Goal: Task Accomplishment & Management: Complete application form

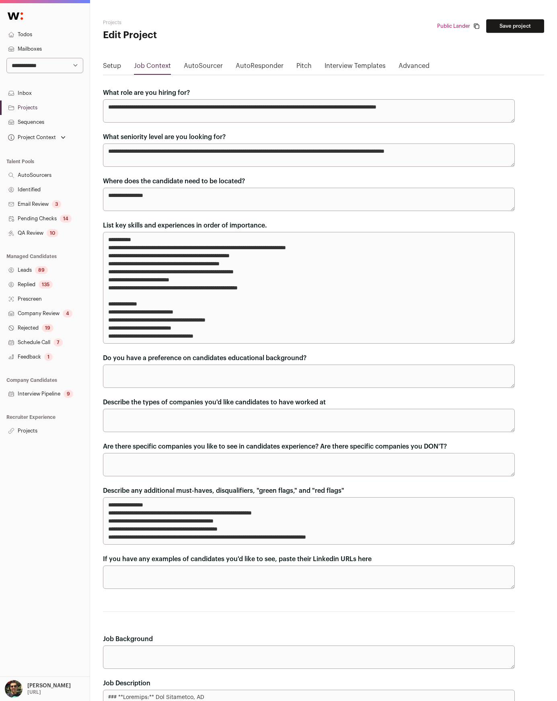
scroll to position [492, 0]
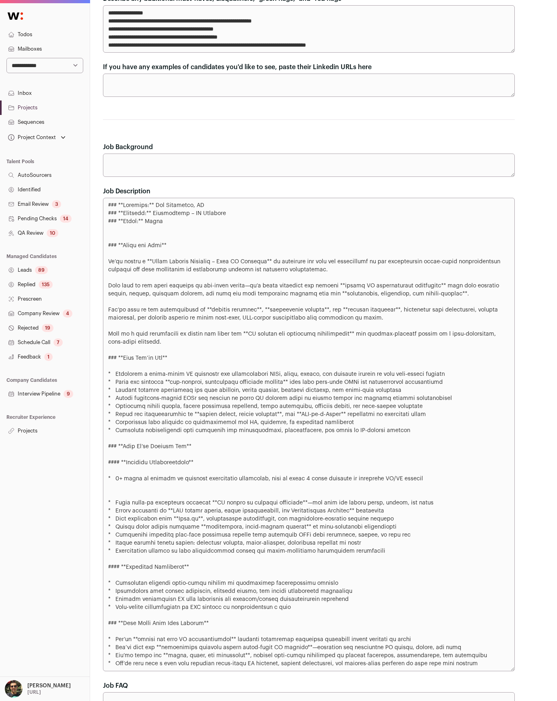
click at [64, 477] on div "**********" at bounding box center [45, 340] width 90 height 674
click at [216, 338] on textarea "Job Description" at bounding box center [309, 435] width 412 height 474
click at [177, 259] on textarea "Job Description" at bounding box center [309, 435] width 412 height 474
drag, startPoint x: 174, startPoint y: 250, endPoint x: 185, endPoint y: 296, distance: 46.7
click at [185, 295] on textarea "Job Description" at bounding box center [309, 435] width 412 height 474
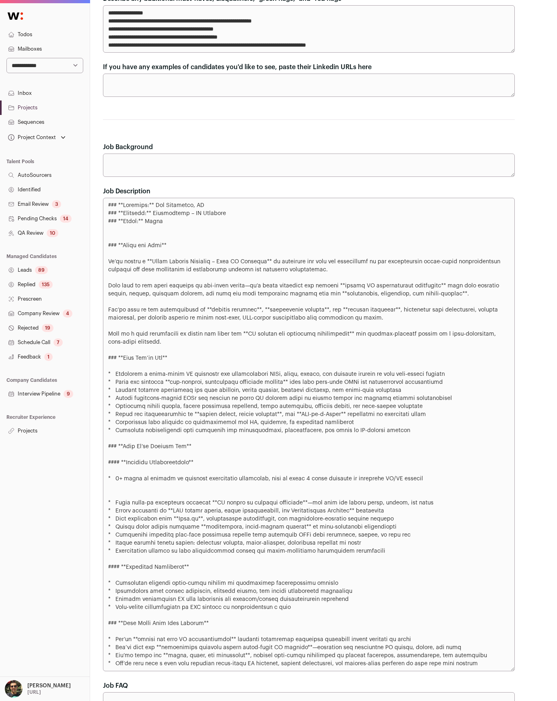
click at [182, 287] on textarea "Job Description" at bounding box center [309, 435] width 412 height 474
drag, startPoint x: 108, startPoint y: 244, endPoint x: 408, endPoint y: 318, distance: 308.6
click at [408, 318] on textarea "Job Description" at bounding box center [309, 435] width 412 height 474
drag, startPoint x: 145, startPoint y: 340, endPoint x: 103, endPoint y: 248, distance: 100.9
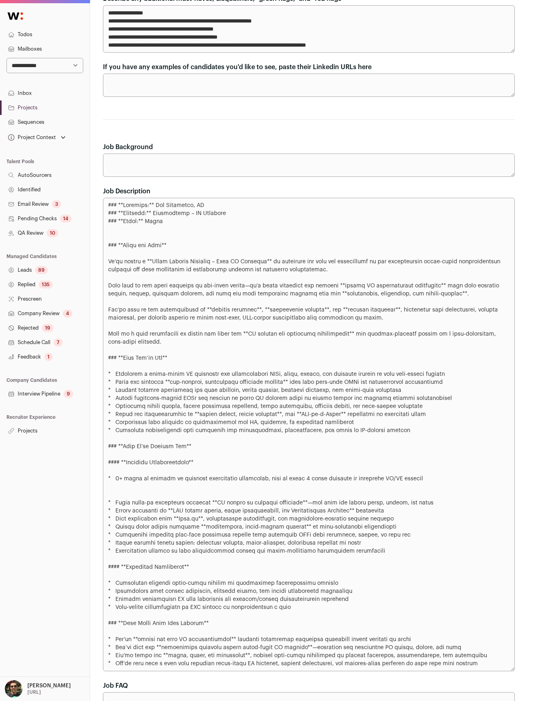
click at [103, 248] on textarea "Job Description" at bounding box center [309, 435] width 412 height 474
click at [109, 240] on textarea "Job Description" at bounding box center [309, 435] width 412 height 474
drag, startPoint x: 165, startPoint y: 219, endPoint x: 102, endPoint y: 206, distance: 64.8
click at [102, 206] on div "**********" at bounding box center [323, 149] width 467 height 1283
click at [116, 204] on textarea "Job Description" at bounding box center [309, 435] width 412 height 474
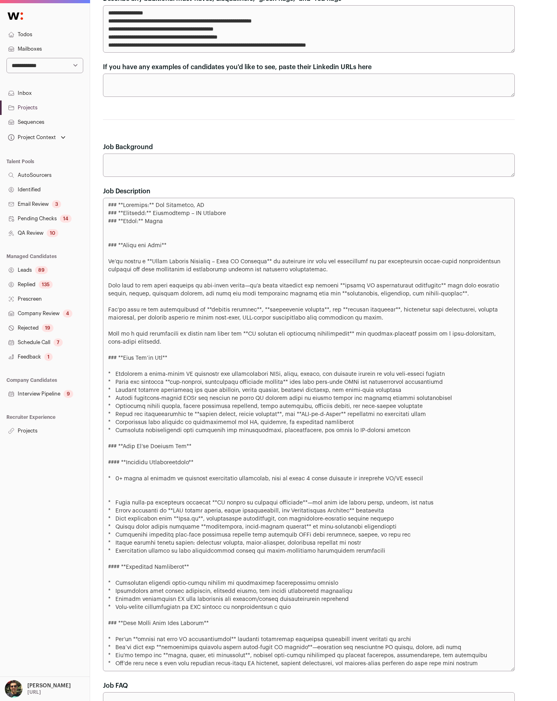
drag, startPoint x: 109, startPoint y: 203, endPoint x: 197, endPoint y: 228, distance: 92.1
click at [197, 228] on textarea "Job Description" at bounding box center [309, 435] width 412 height 474
drag, startPoint x: 172, startPoint y: 246, endPoint x: 103, endPoint y: 243, distance: 69.2
click at [103, 243] on textarea "Job Description" at bounding box center [309, 435] width 412 height 474
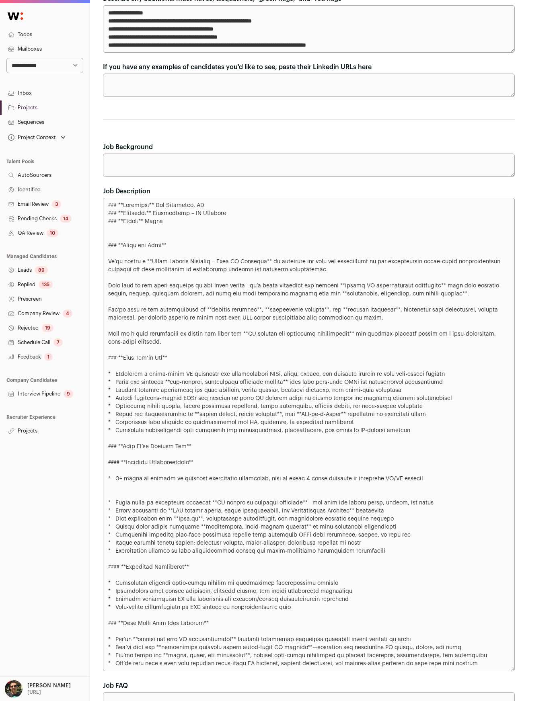
click at [173, 251] on textarea "Job Description" at bounding box center [309, 435] width 412 height 474
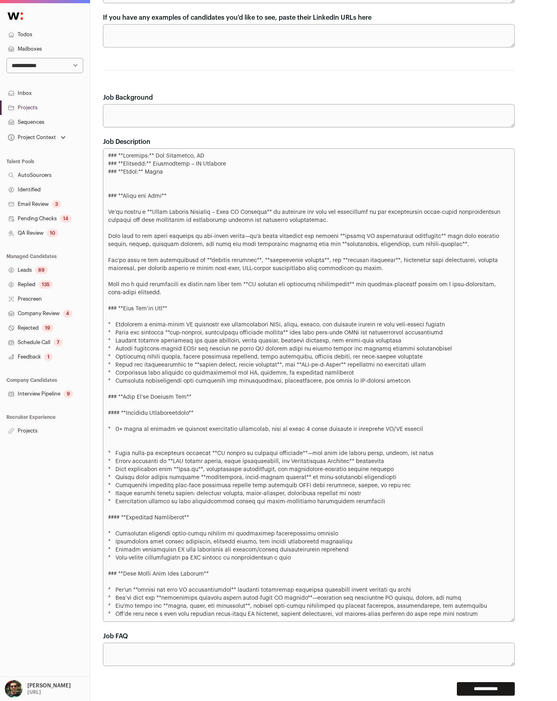
scroll to position [571, 0]
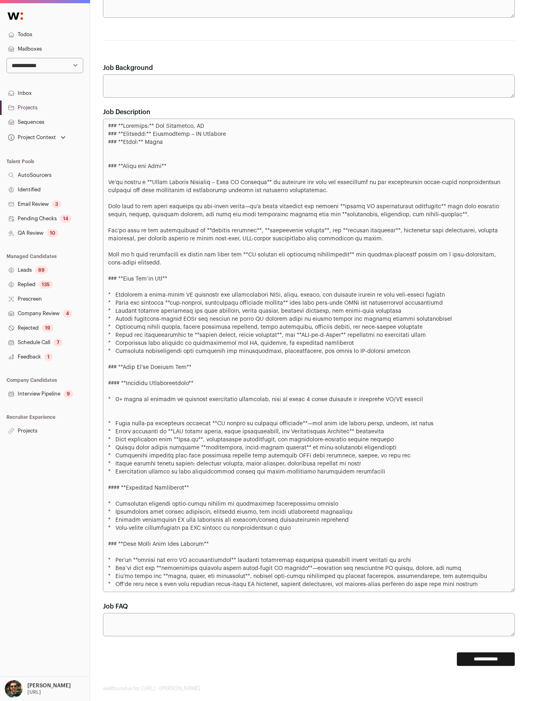
drag, startPoint x: 388, startPoint y: 353, endPoint x: 108, endPoint y: 278, distance: 289.6
click at [108, 278] on textarea "Job Description" at bounding box center [309, 356] width 412 height 474
drag, startPoint x: 108, startPoint y: 278, endPoint x: 384, endPoint y: 352, distance: 285.9
click at [384, 352] on textarea "Job Description" at bounding box center [309, 356] width 412 height 474
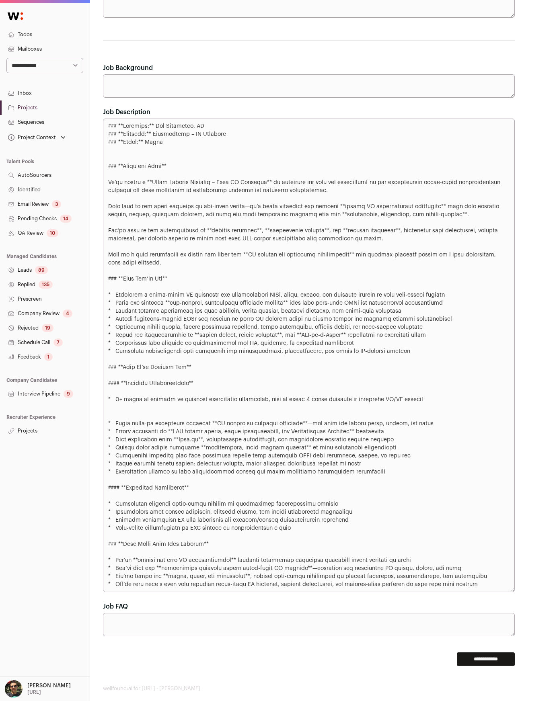
click at [384, 355] on textarea "Job Description" at bounding box center [309, 356] width 412 height 474
drag, startPoint x: 387, startPoint y: 355, endPoint x: 99, endPoint y: 279, distance: 297.8
click at [99, 279] on div "**********" at bounding box center [323, 70] width 467 height 1283
click at [136, 277] on textarea "Job Description" at bounding box center [309, 356] width 412 height 474
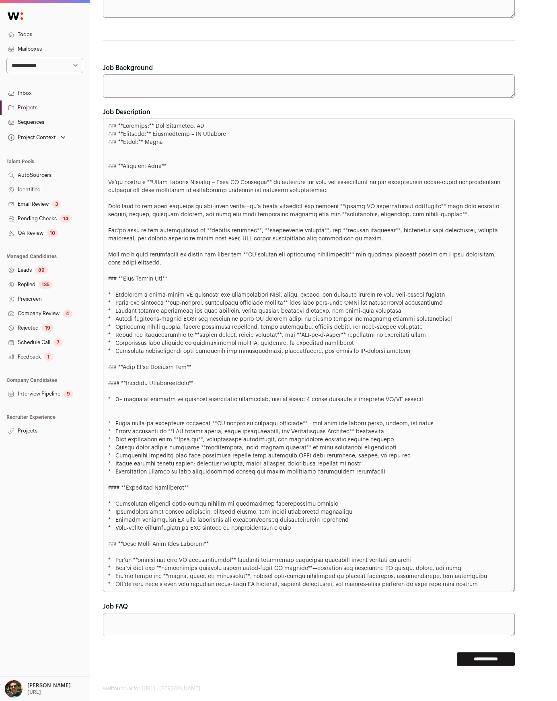
click at [140, 278] on textarea "Job Description" at bounding box center [309, 356] width 412 height 474
click at [161, 280] on textarea "Job Description" at bounding box center [309, 356] width 412 height 474
click at [165, 282] on textarea "Job Description" at bounding box center [309, 356] width 412 height 474
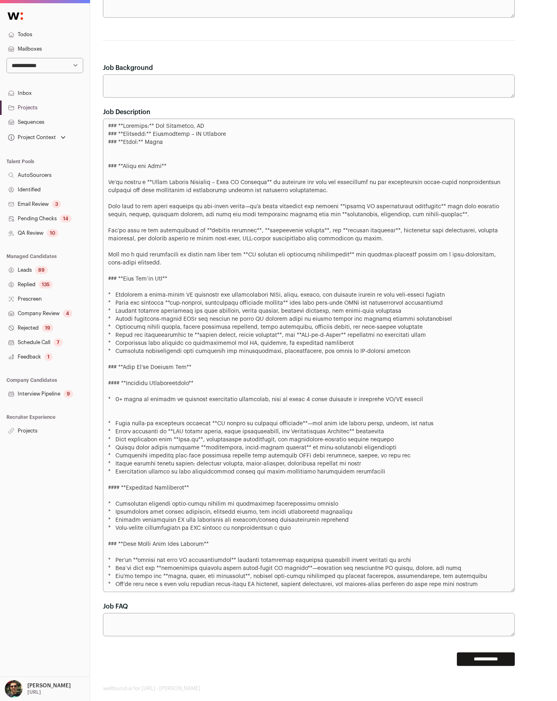
click at [166, 279] on textarea "Job Description" at bounding box center [309, 356] width 412 height 474
click at [164, 279] on textarea "Job Description" at bounding box center [309, 356] width 412 height 474
click at [163, 255] on textarea "Job Description" at bounding box center [309, 356] width 412 height 474
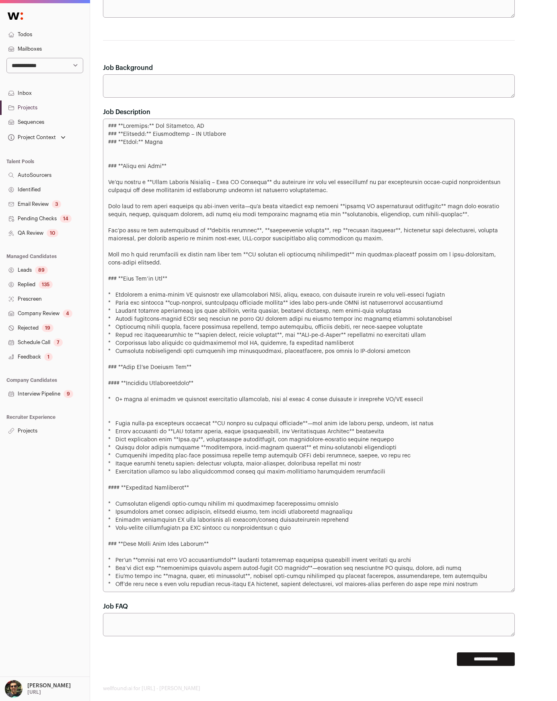
click at [185, 257] on textarea "Job Description" at bounding box center [309, 356] width 412 height 474
click at [267, 255] on textarea "Job Description" at bounding box center [309, 356] width 412 height 474
click at [301, 259] on textarea "Job Description" at bounding box center [309, 356] width 412 height 474
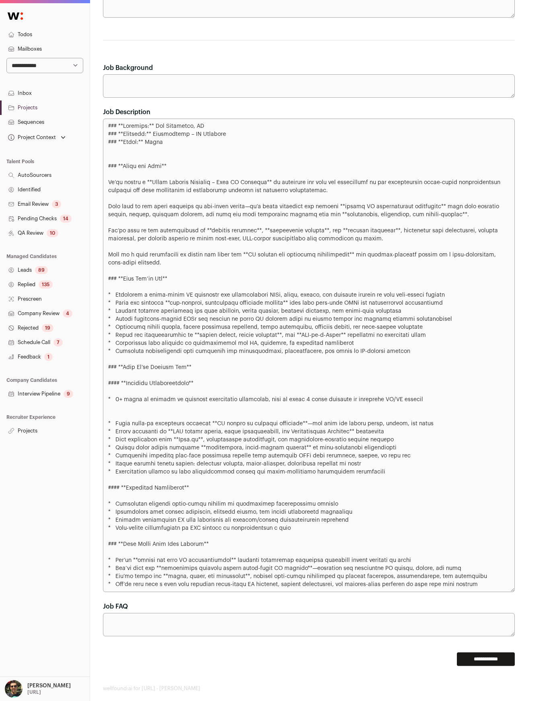
click at [301, 257] on textarea "Job Description" at bounding box center [309, 356] width 412 height 474
click at [311, 255] on textarea "Job Description" at bounding box center [309, 356] width 412 height 474
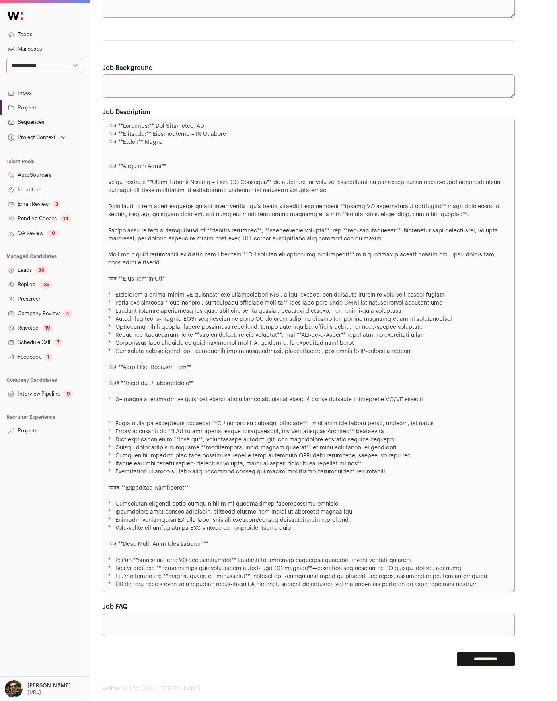
click at [303, 255] on textarea "Job Description" at bounding box center [309, 356] width 412 height 474
click at [296, 267] on textarea "Job Description" at bounding box center [309, 356] width 412 height 474
